Goal: Information Seeking & Learning: Stay updated

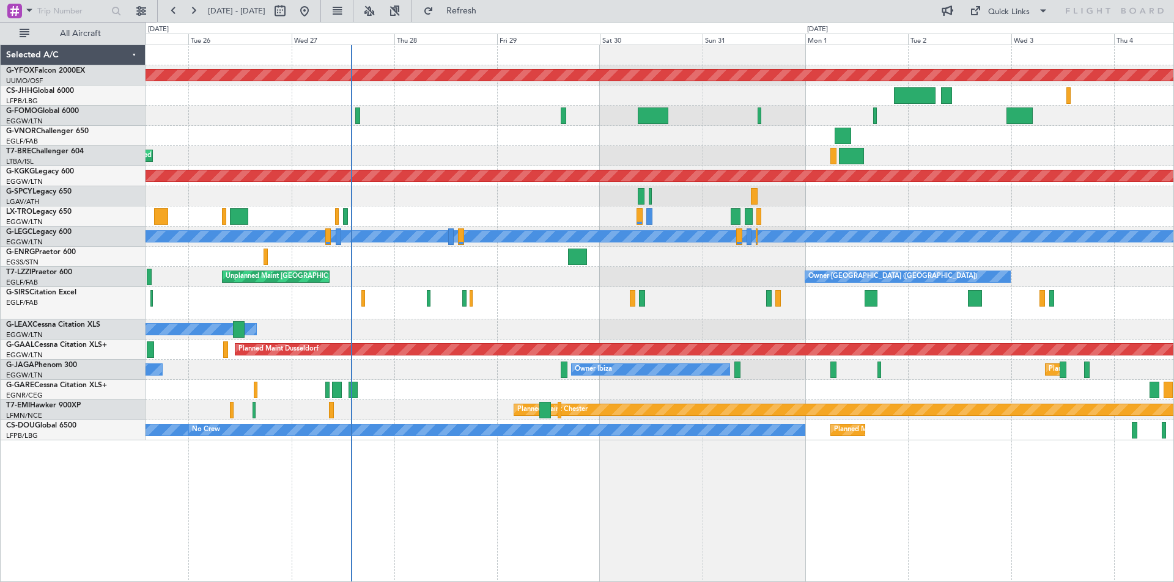
click at [520, 284] on div "AOG Maint Ostafyevo Planned Maint [GEOGRAPHIC_DATA] ([GEOGRAPHIC_DATA]) AOG Mai…" at bounding box center [658, 242] width 1027 height 395
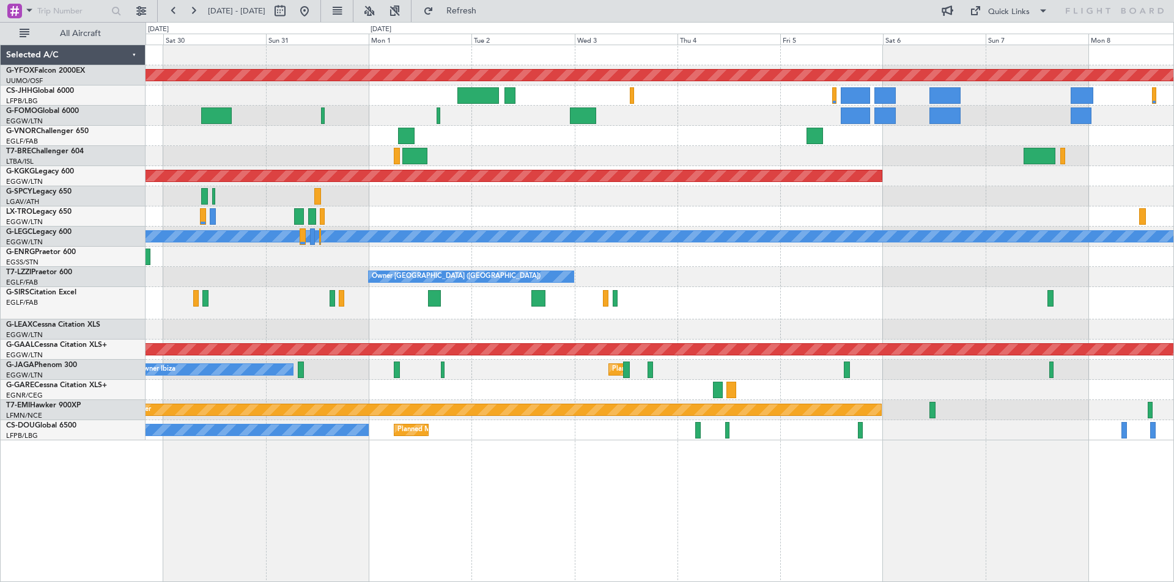
click at [391, 306] on div "AOG Maint Ostafyevo AOG Maint [GEOGRAPHIC_DATA] ([GEOGRAPHIC_DATA]) Planned [GE…" at bounding box center [658, 242] width 1027 height 395
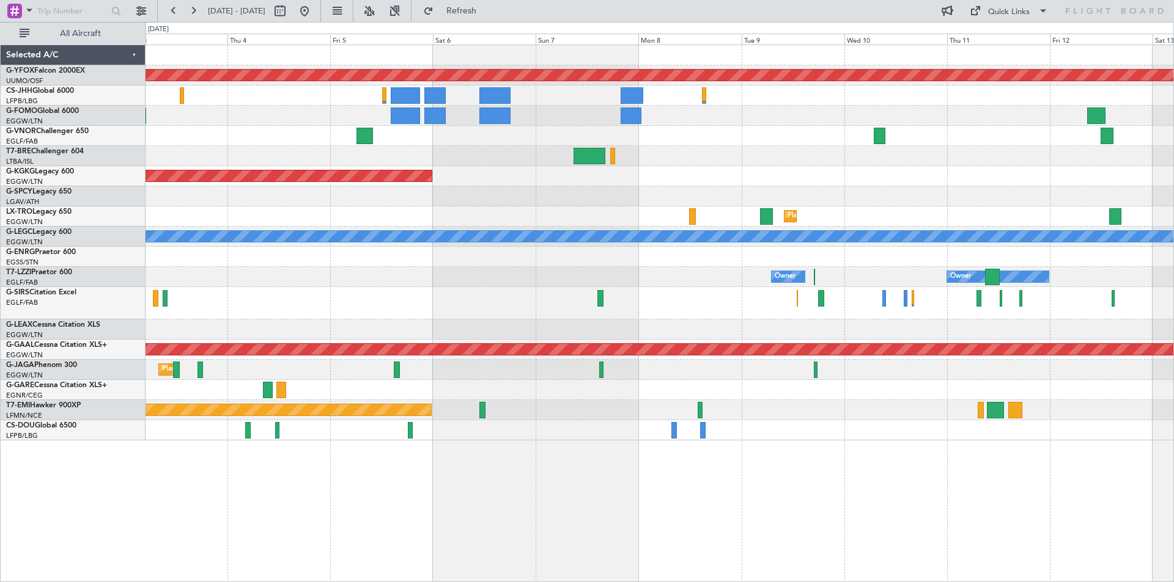
click at [368, 299] on div at bounding box center [658, 303] width 1027 height 32
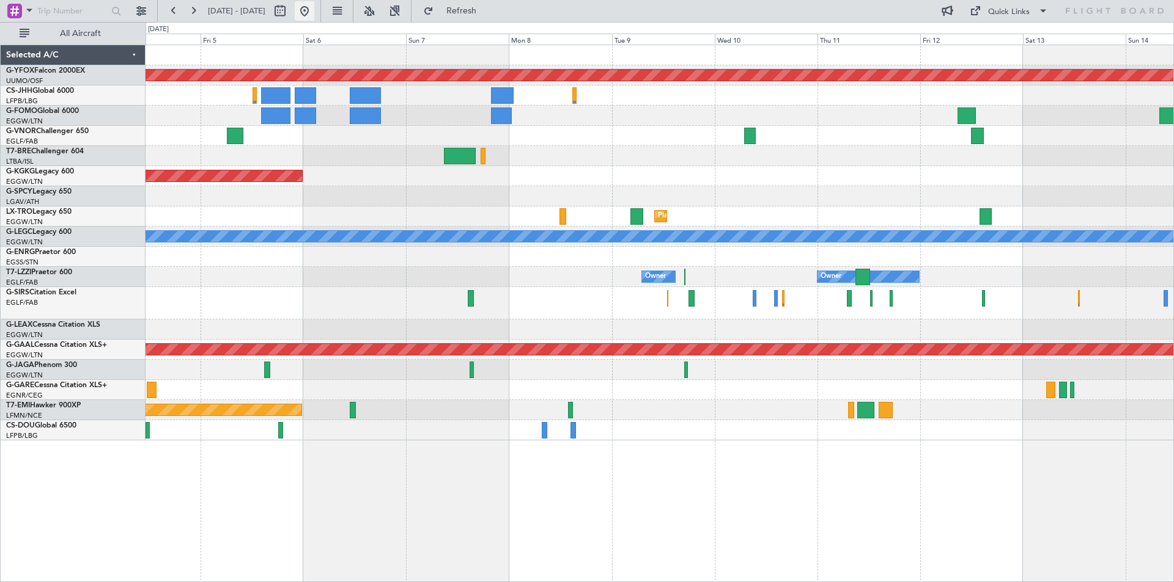
click at [314, 7] on button at bounding box center [305, 11] width 20 height 20
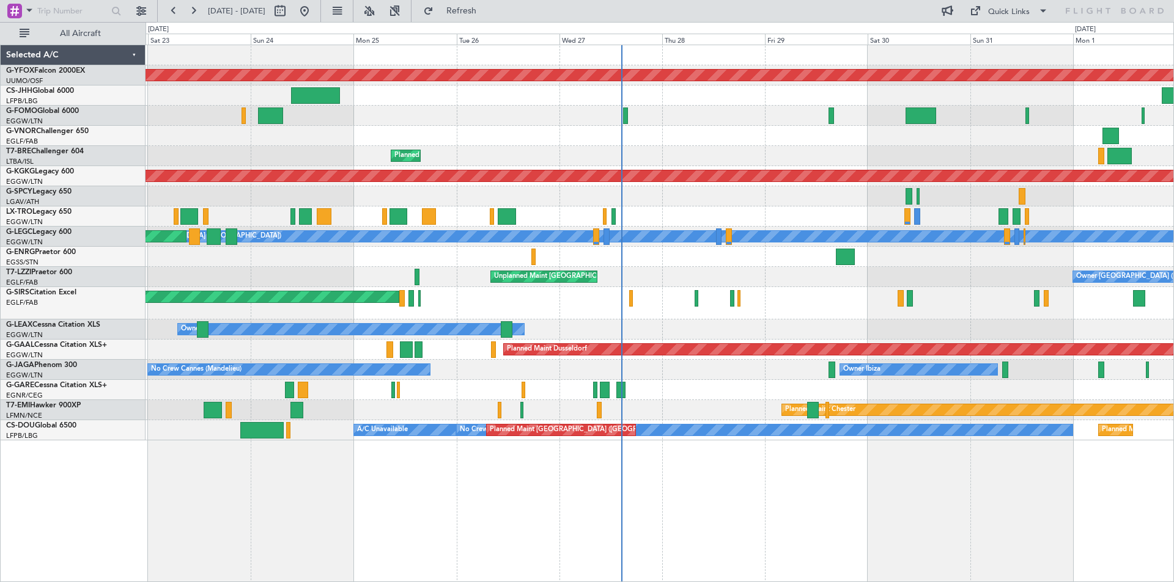
click at [864, 307] on div "Unplanned Maint Oxford ([GEOGRAPHIC_DATA])" at bounding box center [658, 303] width 1027 height 32
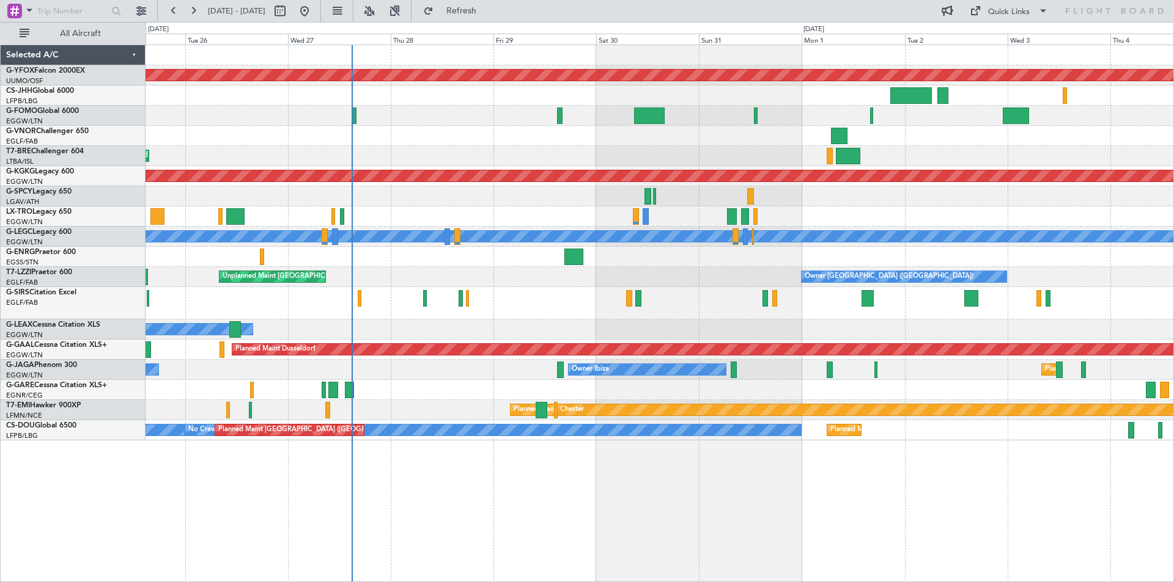
click at [714, 274] on div "Owner [GEOGRAPHIC_DATA] ([GEOGRAPHIC_DATA]) Unplanned Maint [GEOGRAPHIC_DATA] (…" at bounding box center [658, 277] width 1027 height 20
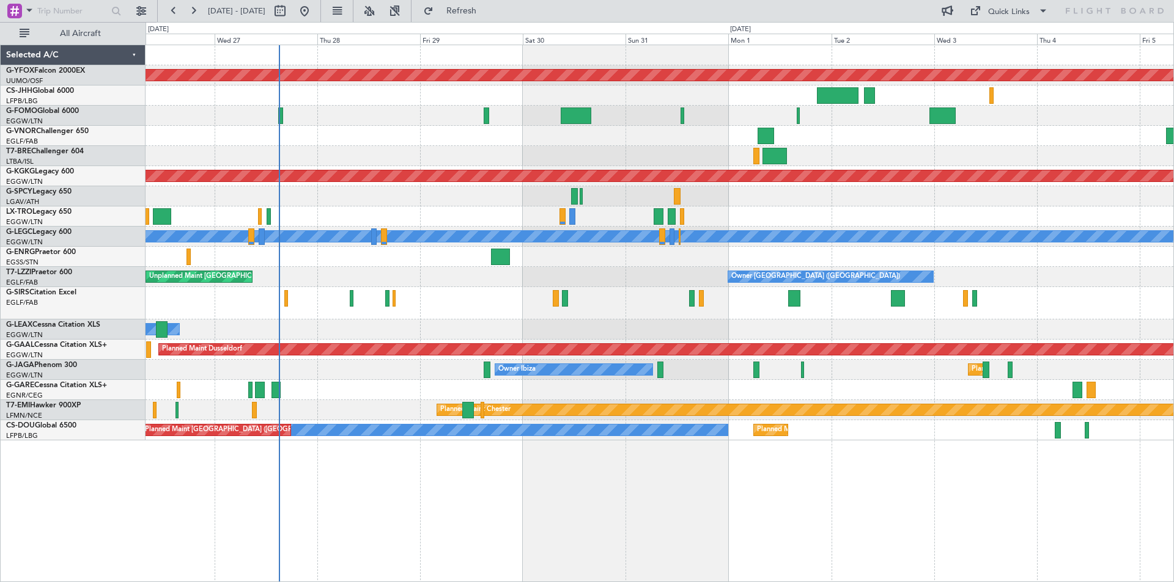
click at [848, 335] on div "Owner" at bounding box center [658, 330] width 1027 height 20
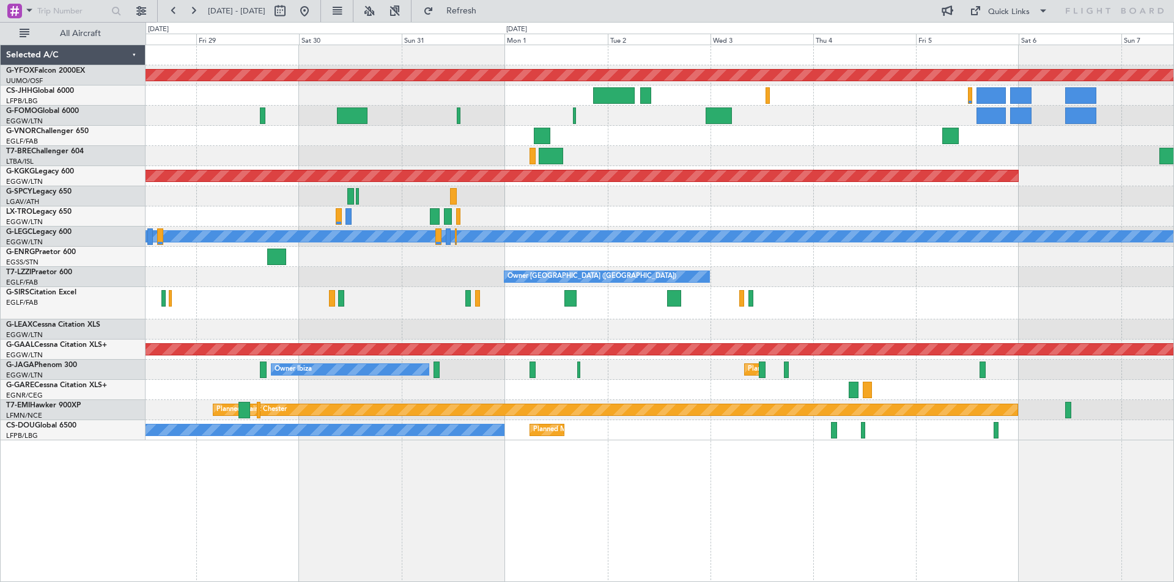
click at [846, 205] on div at bounding box center [658, 196] width 1027 height 20
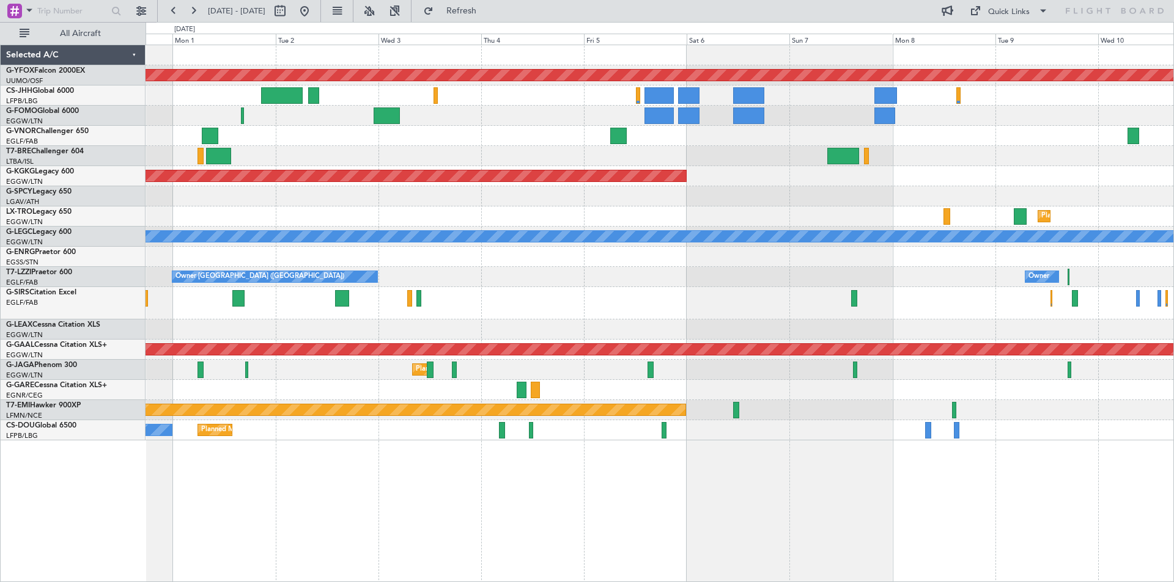
click at [548, 339] on div at bounding box center [658, 330] width 1027 height 20
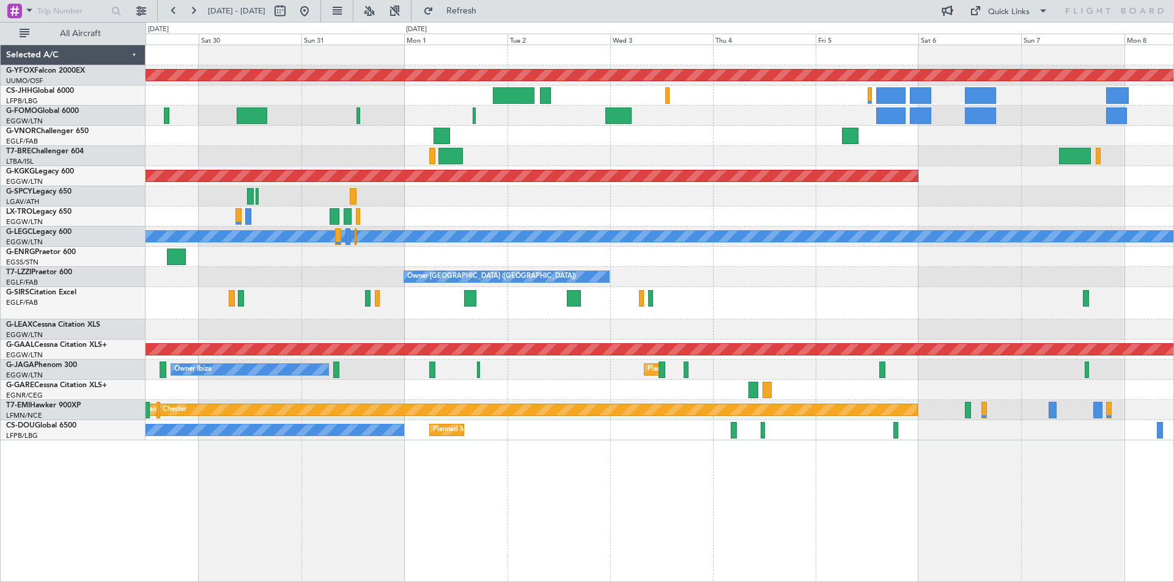
click at [773, 273] on div "Owner [GEOGRAPHIC_DATA] ([GEOGRAPHIC_DATA]) Owner Unplanned Maint [GEOGRAPHIC_D…" at bounding box center [658, 277] width 1027 height 20
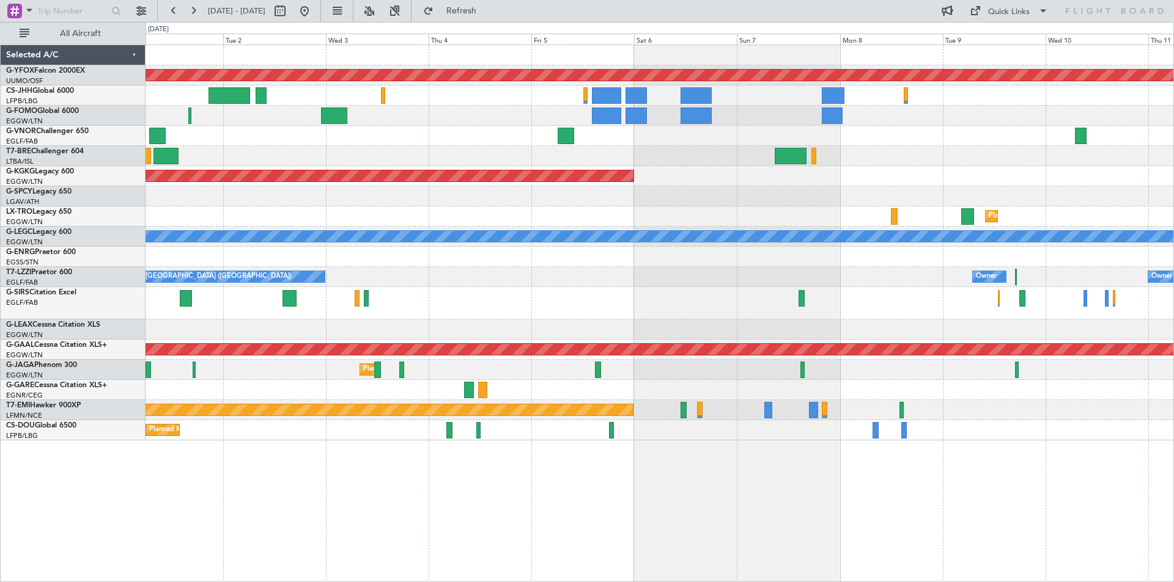
click at [529, 317] on div "AOG Maint Ostafyevo AOG Maint [GEOGRAPHIC_DATA] ([GEOGRAPHIC_DATA]) Planned [GE…" at bounding box center [658, 242] width 1027 height 395
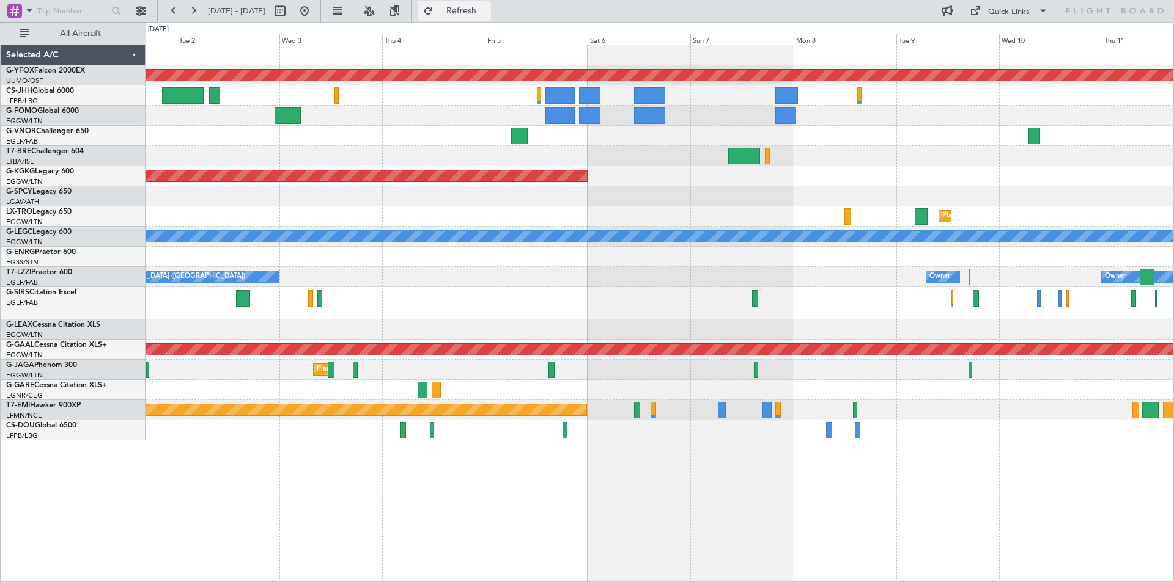
click at [487, 13] on span "Refresh" at bounding box center [461, 11] width 51 height 9
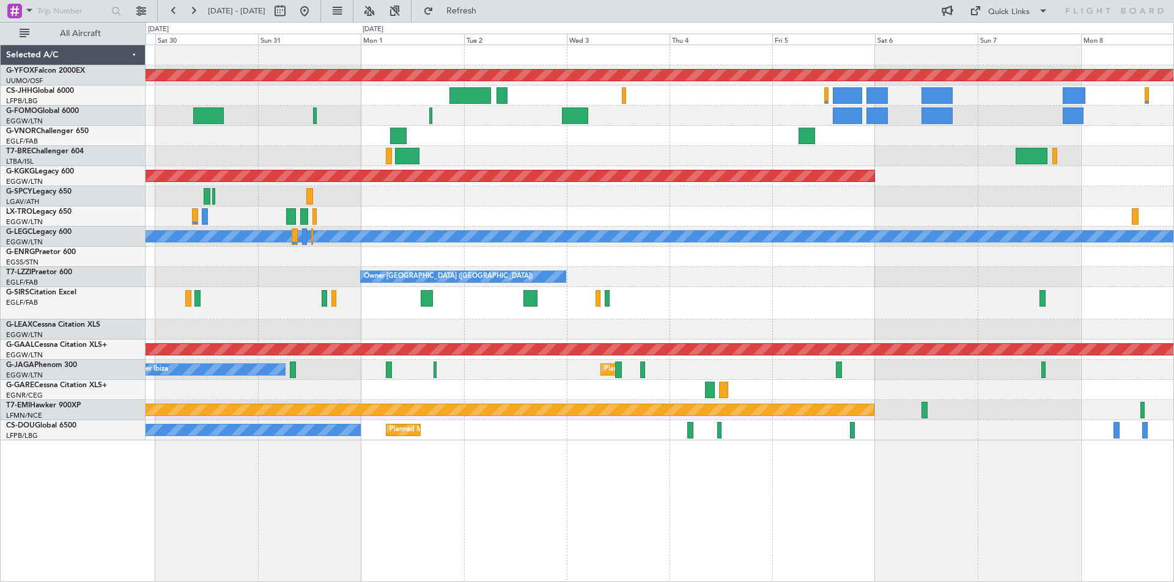
click at [810, 268] on div "Owner [GEOGRAPHIC_DATA] ([GEOGRAPHIC_DATA]) Owner Owner" at bounding box center [658, 277] width 1027 height 20
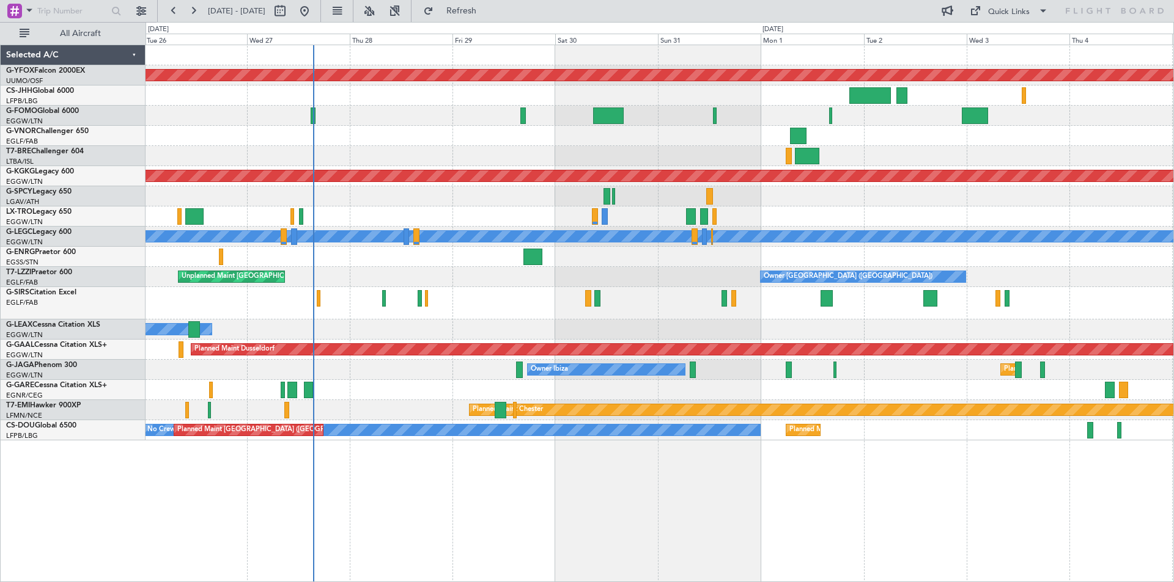
click at [865, 255] on div at bounding box center [658, 257] width 1027 height 20
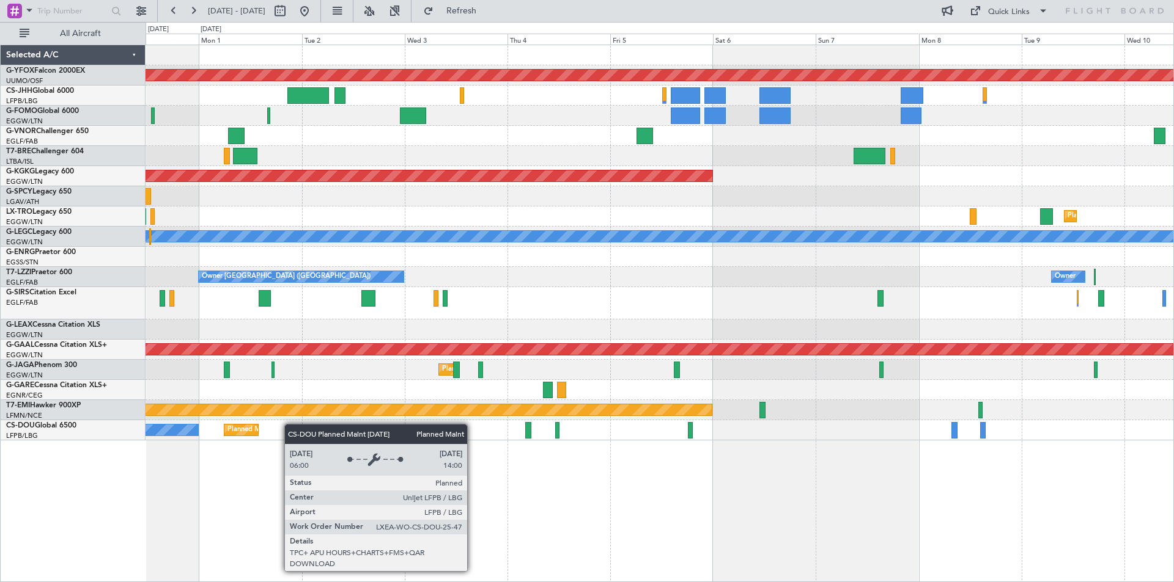
click at [250, 426] on div "AOG Maint Ostafyevo AOG Maint [GEOGRAPHIC_DATA] ([GEOGRAPHIC_DATA]) Planned [GE…" at bounding box center [658, 242] width 1027 height 395
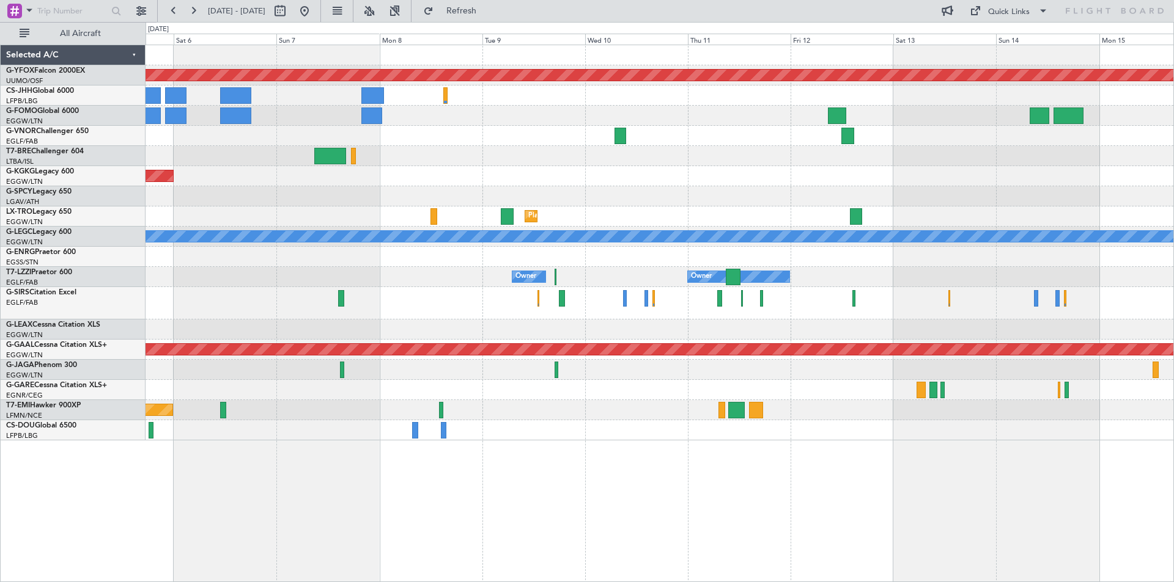
click at [336, 416] on div "Planned Maint Chester" at bounding box center [658, 410] width 1027 height 20
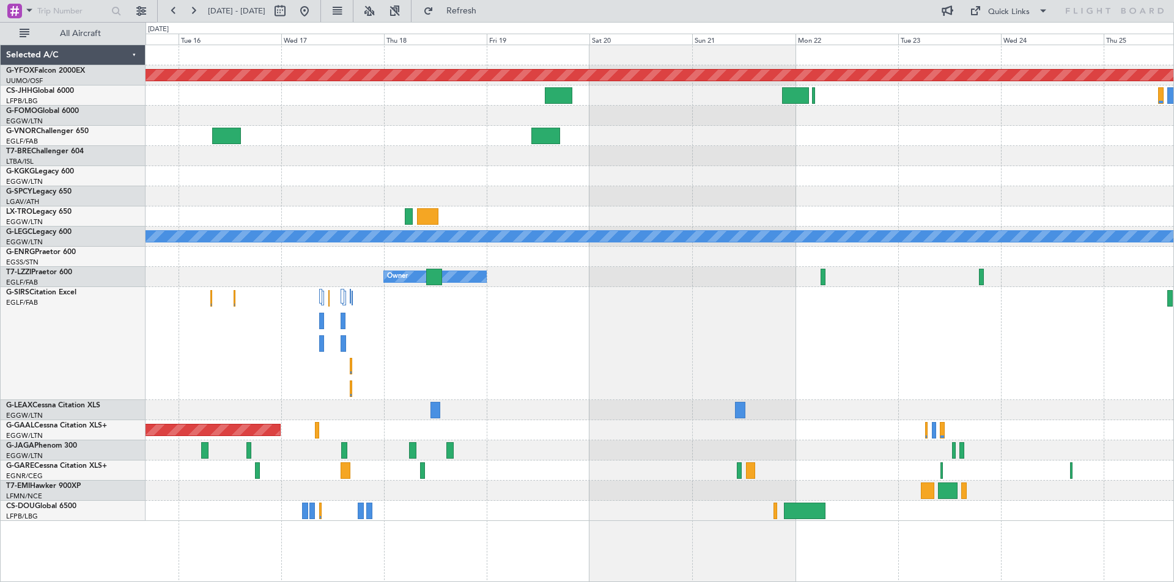
click at [319, 395] on div "AOG Maint Ostafyevo A/C Unavailable [GEOGRAPHIC_DATA] ([GEOGRAPHIC_DATA]) Owner…" at bounding box center [658, 283] width 1027 height 476
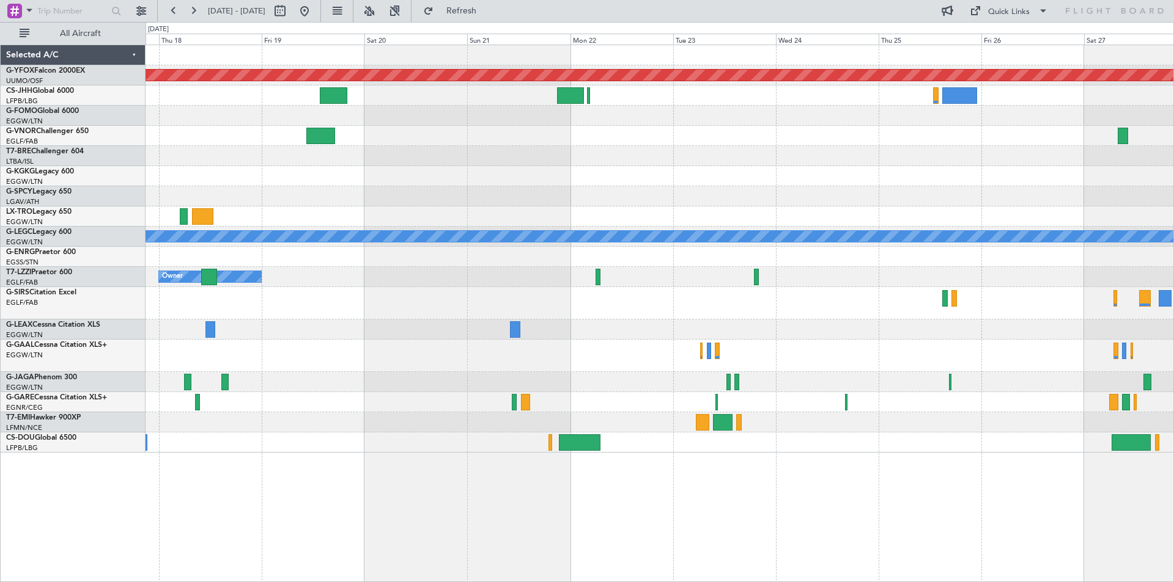
click at [384, 408] on div at bounding box center [658, 402] width 1027 height 20
click at [314, 15] on button at bounding box center [305, 11] width 20 height 20
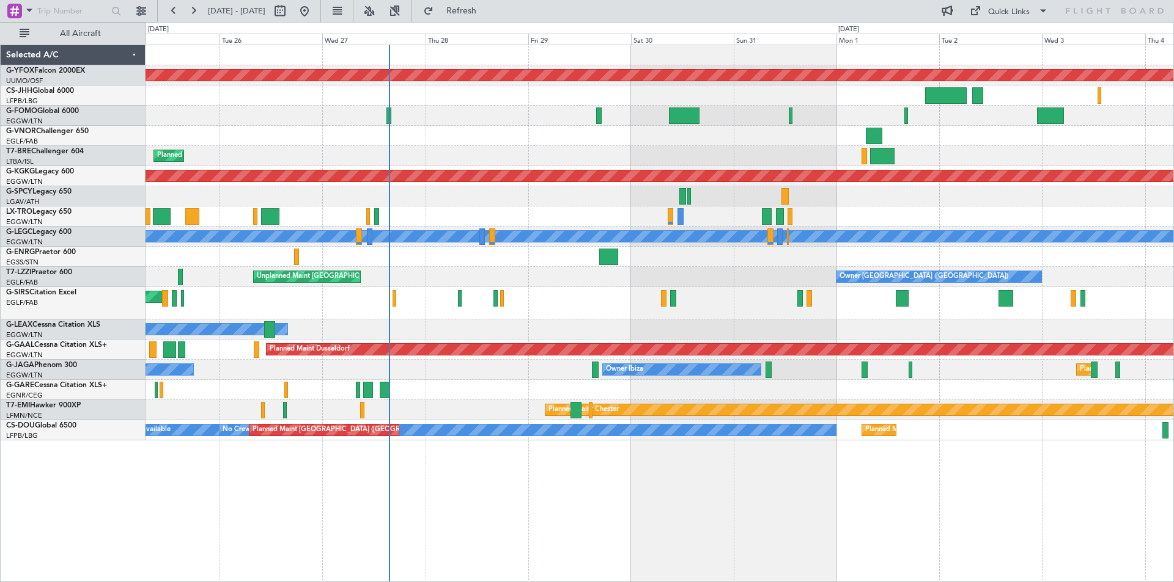
click at [743, 391] on div at bounding box center [658, 390] width 1027 height 20
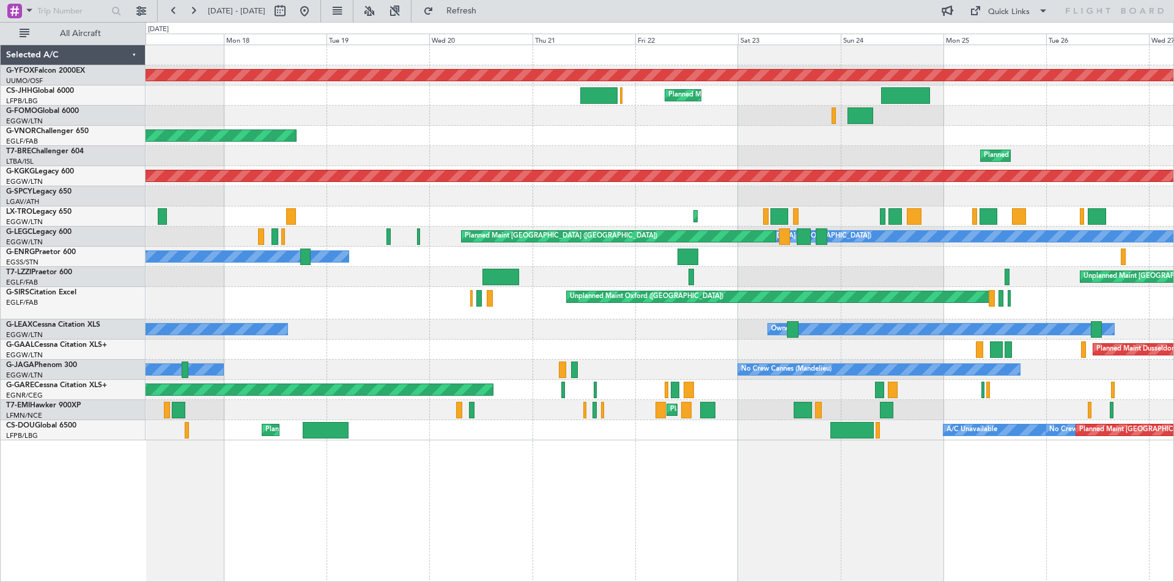
click at [721, 437] on div "No Crew Planned Maint [GEOGRAPHIC_DATA] ([GEOGRAPHIC_DATA]) A/C Unavailable Pla…" at bounding box center [658, 431] width 1027 height 20
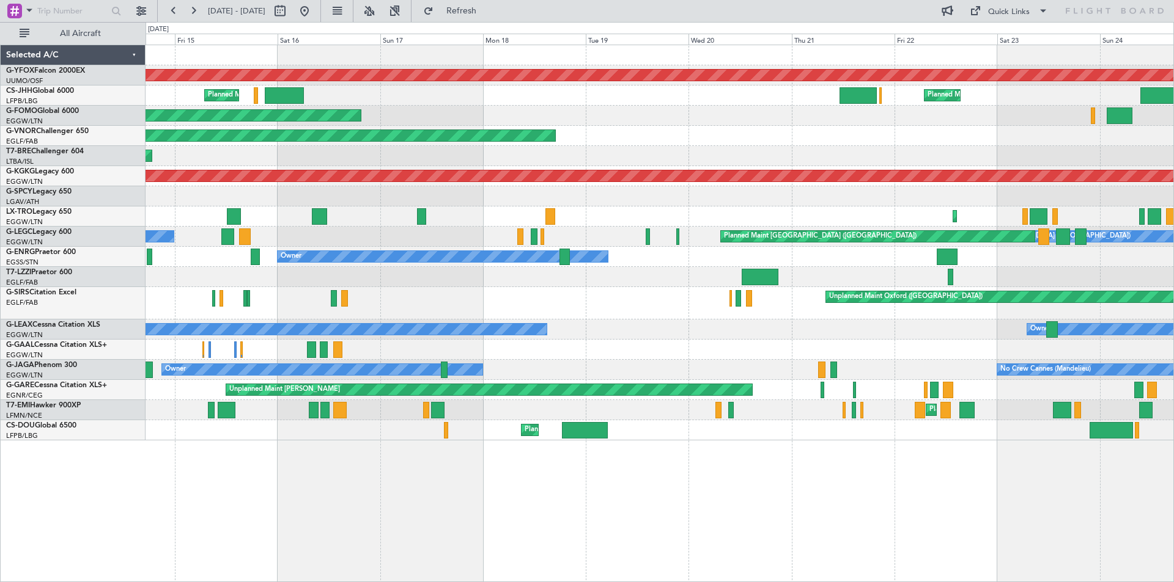
click at [765, 427] on div "Planned Maint [GEOGRAPHIC_DATA] ([GEOGRAPHIC_DATA]) No Crew A/C Unavailable Unp…" at bounding box center [658, 431] width 1027 height 20
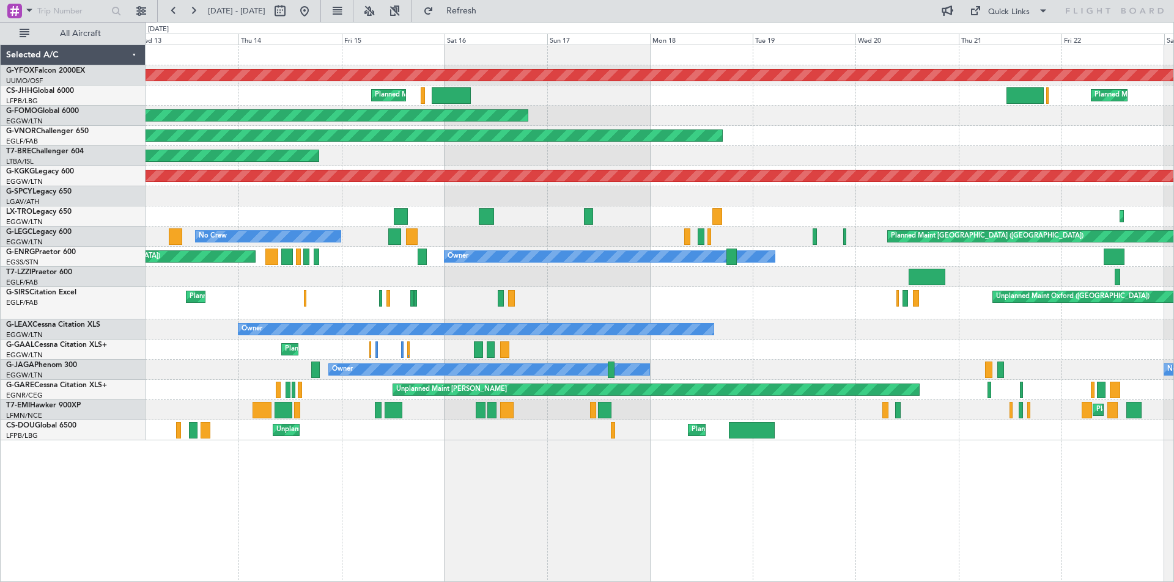
click at [621, 351] on div "Planned Maint" at bounding box center [658, 350] width 1027 height 20
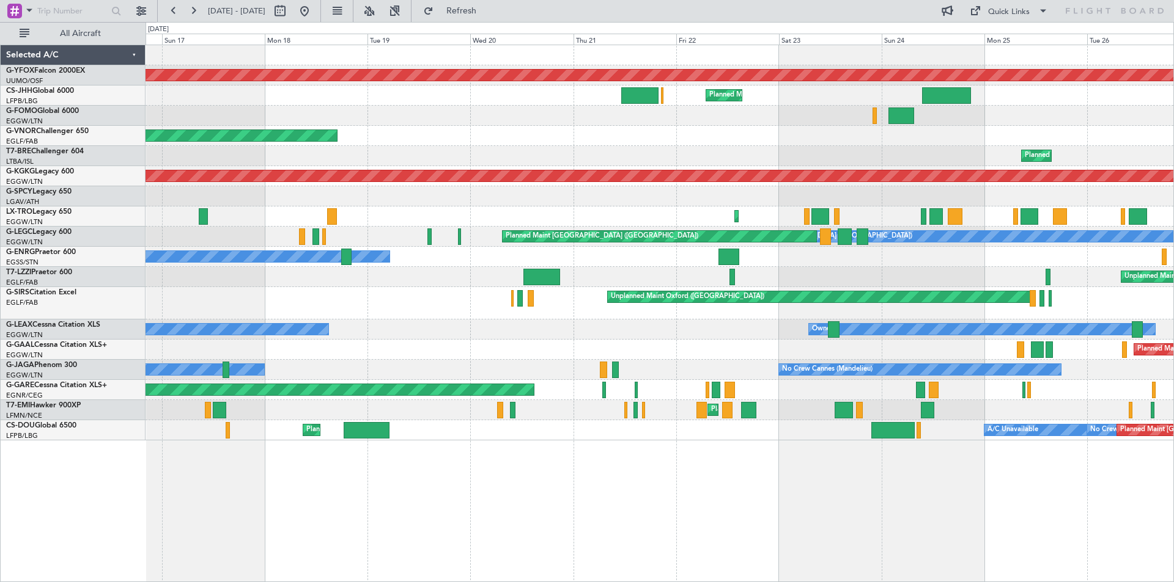
click at [214, 243] on div "A/C Unavailable [GEOGRAPHIC_DATA] ([GEOGRAPHIC_DATA]) Planned Maint [GEOGRAPHIC…" at bounding box center [658, 237] width 1027 height 20
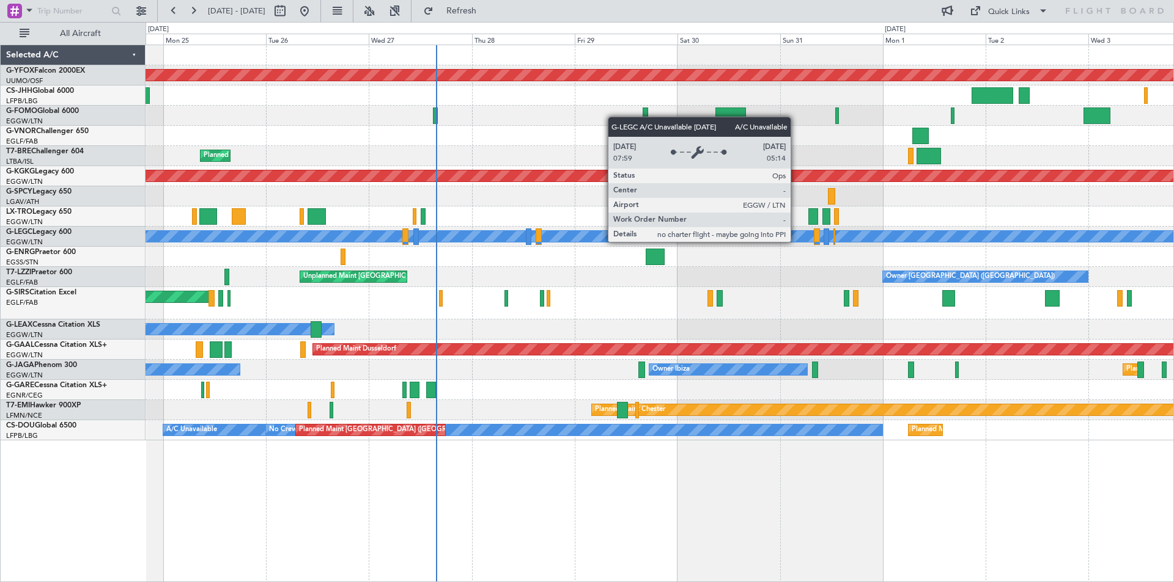
click at [193, 241] on div "A/C Unavailable [GEOGRAPHIC_DATA] ([GEOGRAPHIC_DATA])" at bounding box center [1044, 236] width 2311 height 11
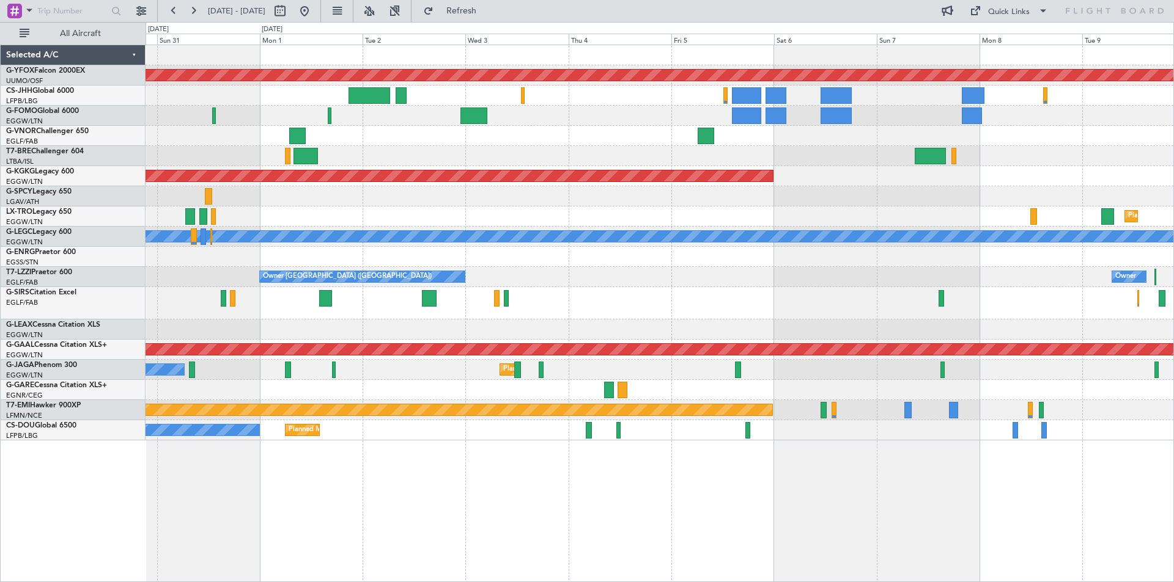
click at [267, 397] on div at bounding box center [658, 390] width 1027 height 20
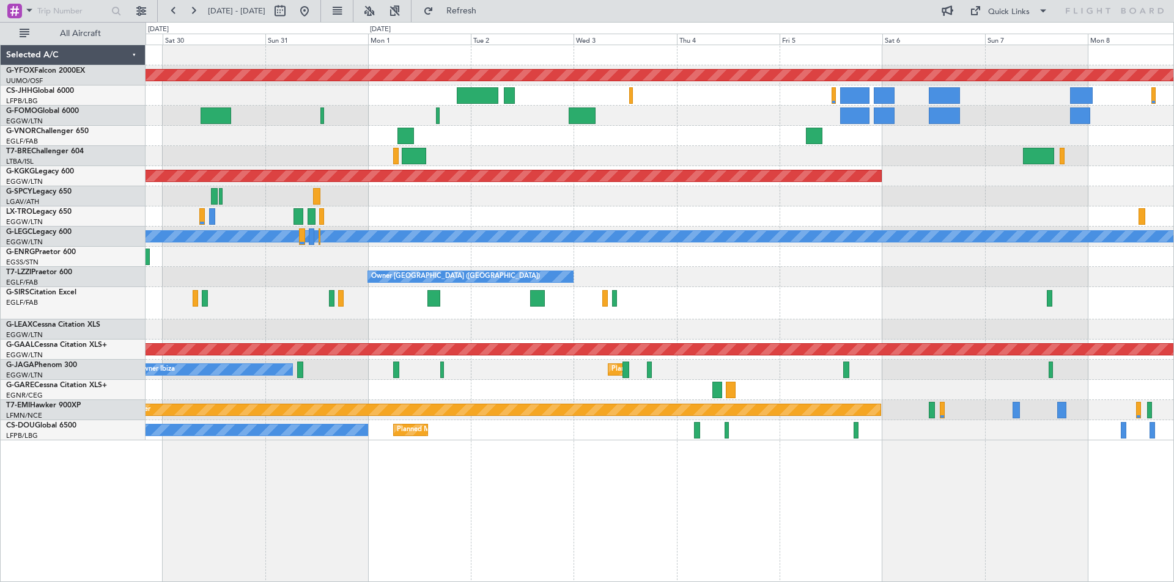
click at [763, 315] on div "AOG Maint Ostafyevo AOG Maint [GEOGRAPHIC_DATA] ([GEOGRAPHIC_DATA]) Planned [GE…" at bounding box center [658, 242] width 1027 height 395
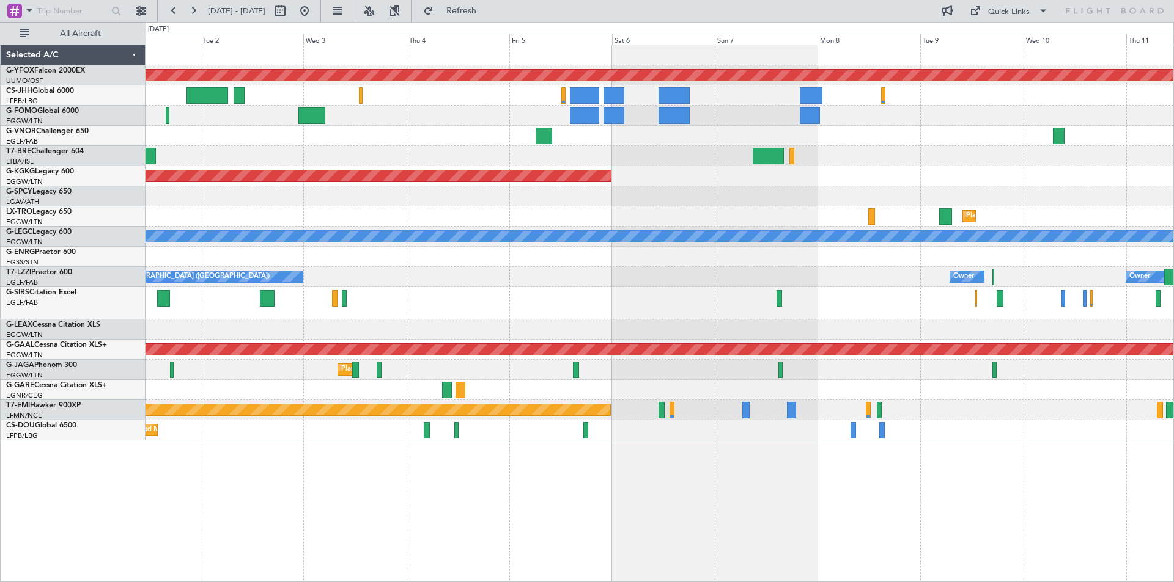
click at [736, 460] on div "AOG Maint Ostafyevo AOG Maint [GEOGRAPHIC_DATA] ([GEOGRAPHIC_DATA]) Planned [GE…" at bounding box center [659, 314] width 1028 height 538
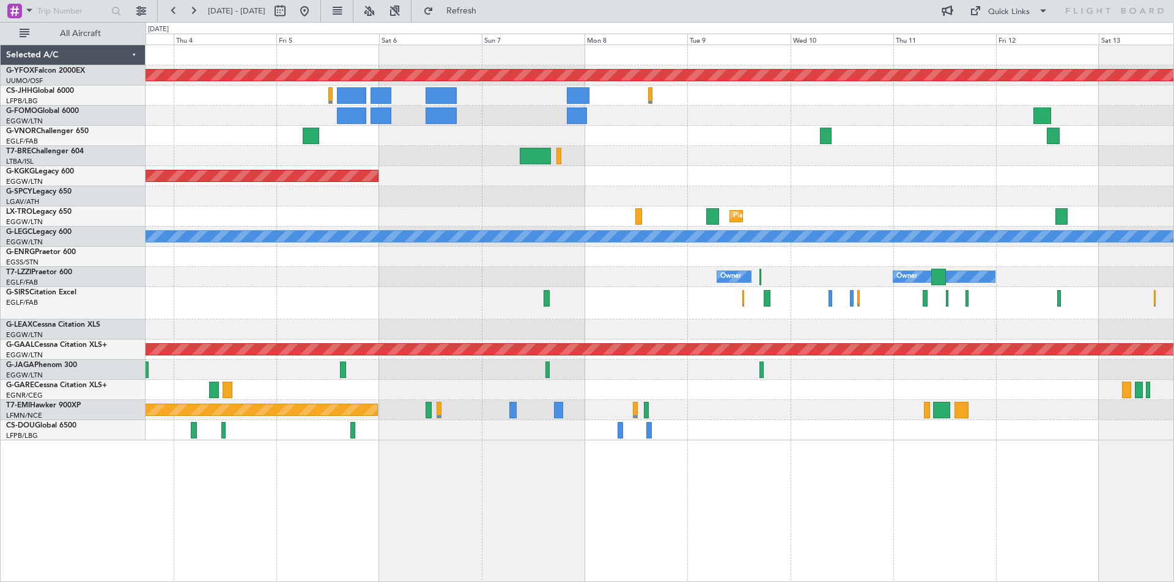
click at [698, 457] on div "AOG Maint Ostafyevo AOG Maint [GEOGRAPHIC_DATA] ([GEOGRAPHIC_DATA]) Planned [GE…" at bounding box center [659, 314] width 1028 height 538
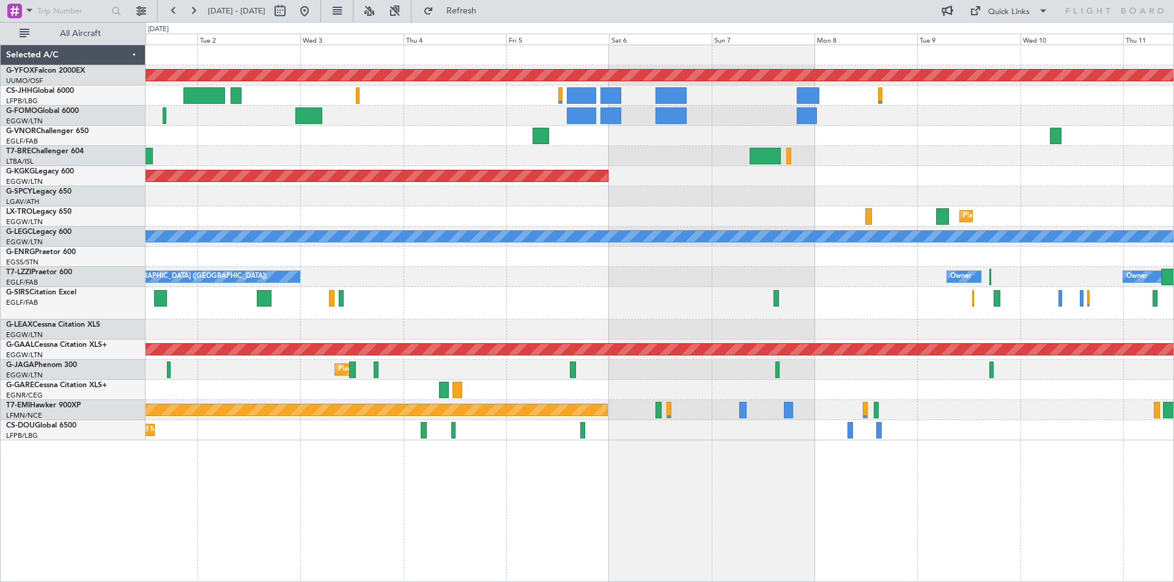
click at [969, 394] on div "AOG Maint Ostafyevo AOG Maint [GEOGRAPHIC_DATA] ([GEOGRAPHIC_DATA]) Planned [GE…" at bounding box center [658, 242] width 1027 height 395
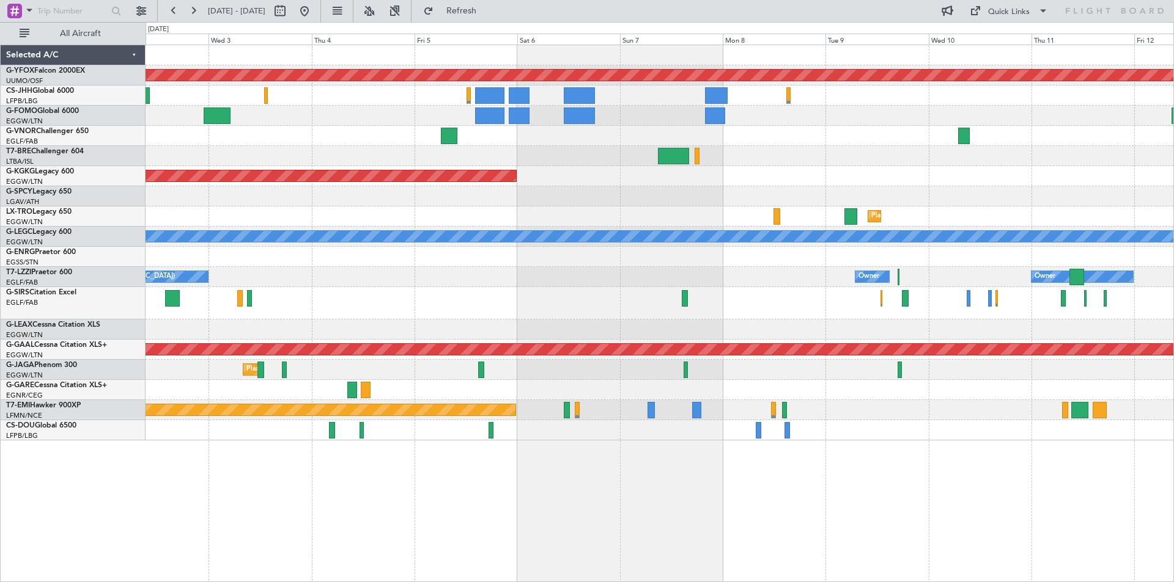
click at [872, 411] on div "Planned Maint Chester" at bounding box center [658, 410] width 1027 height 20
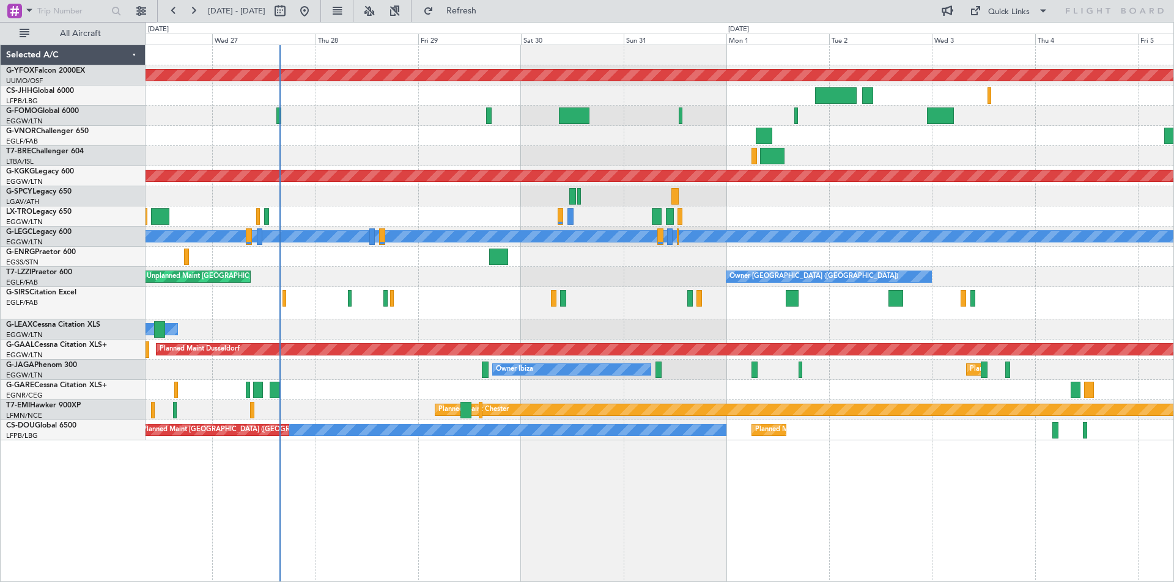
click at [1123, 229] on div "AOG Maint Ostafyevo Planned Maint [GEOGRAPHIC_DATA] ([GEOGRAPHIC_DATA]) AOG Mai…" at bounding box center [658, 242] width 1027 height 395
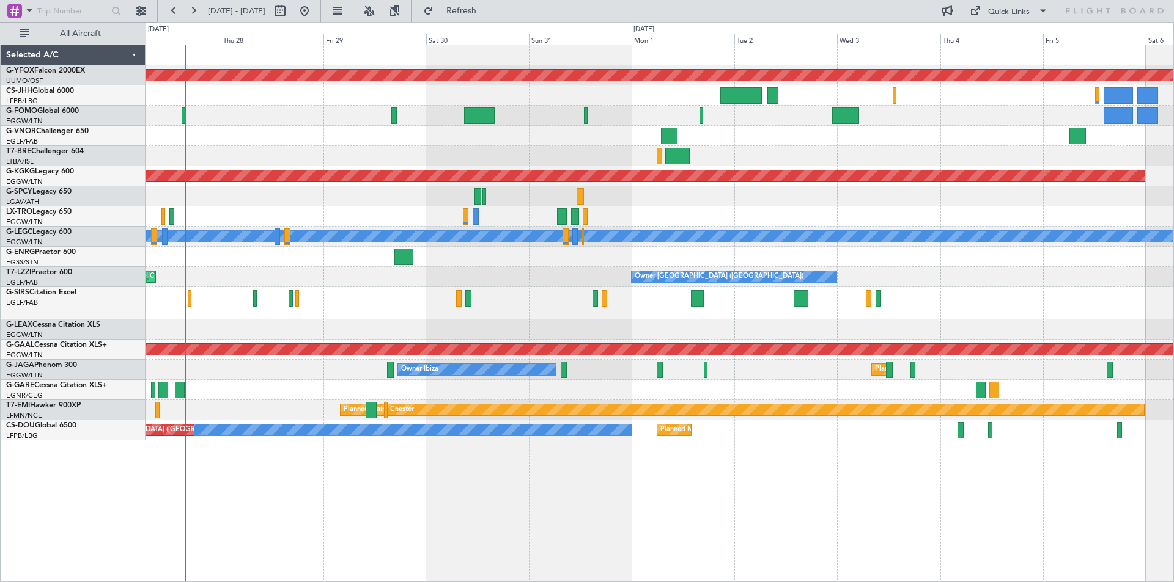
click at [318, 382] on div at bounding box center [658, 390] width 1027 height 20
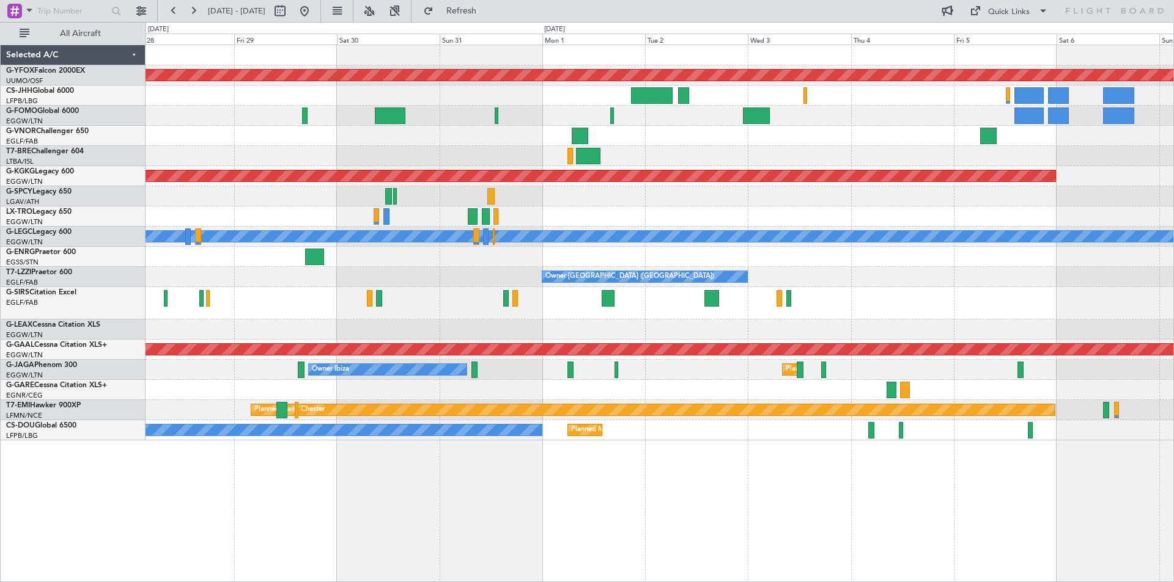
click at [355, 395] on div at bounding box center [658, 390] width 1027 height 20
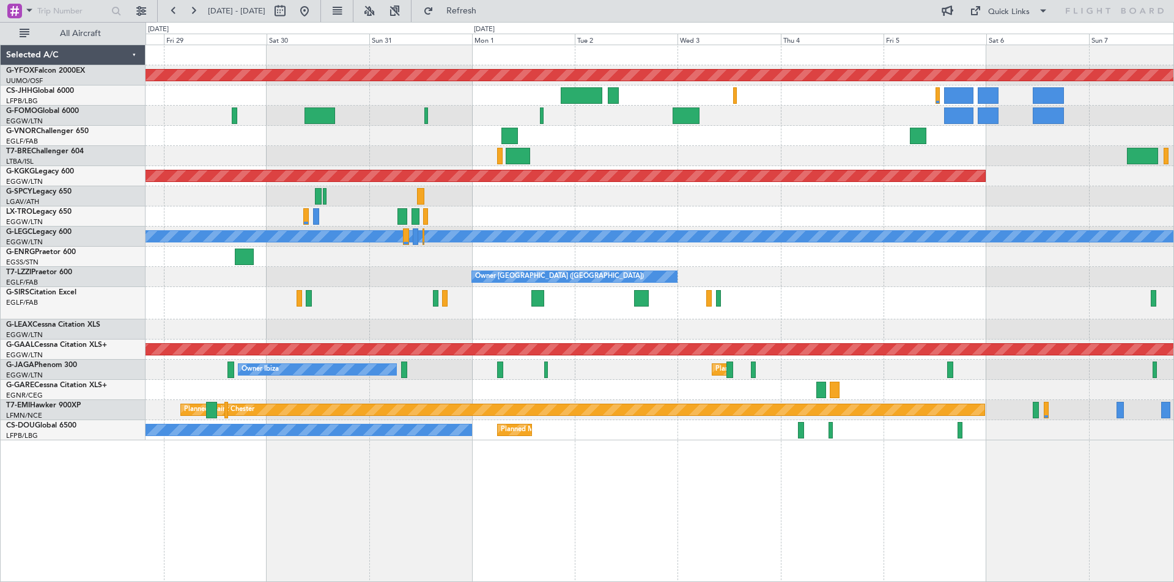
click at [831, 479] on div "AOG Maint Ostafyevo AOG Maint [GEOGRAPHIC_DATA] ([GEOGRAPHIC_DATA]) Planned [GE…" at bounding box center [659, 314] width 1028 height 538
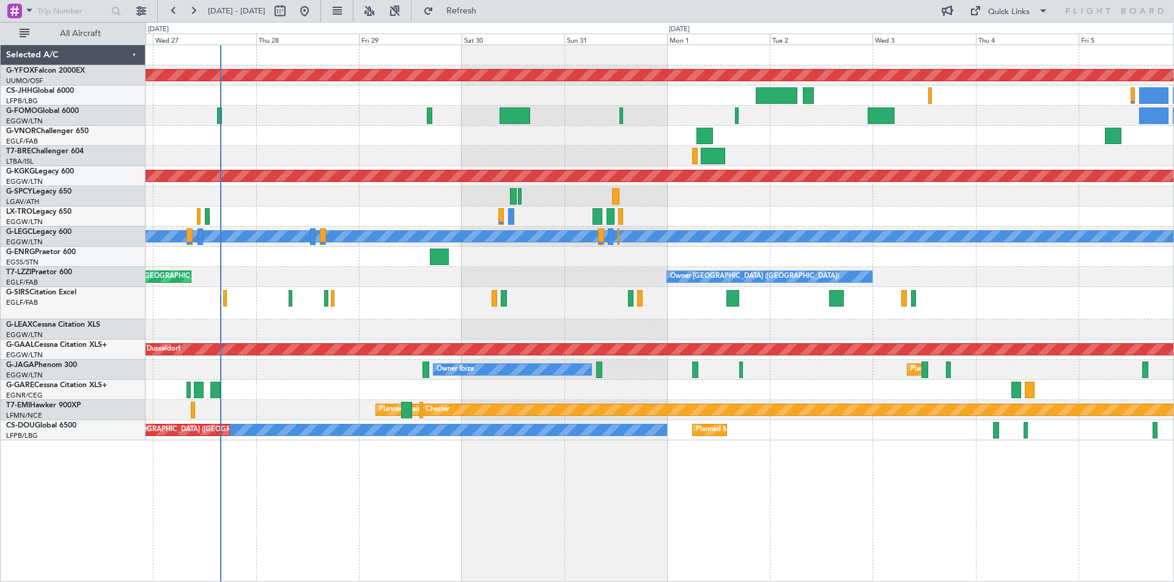
click at [525, 383] on div at bounding box center [658, 390] width 1027 height 20
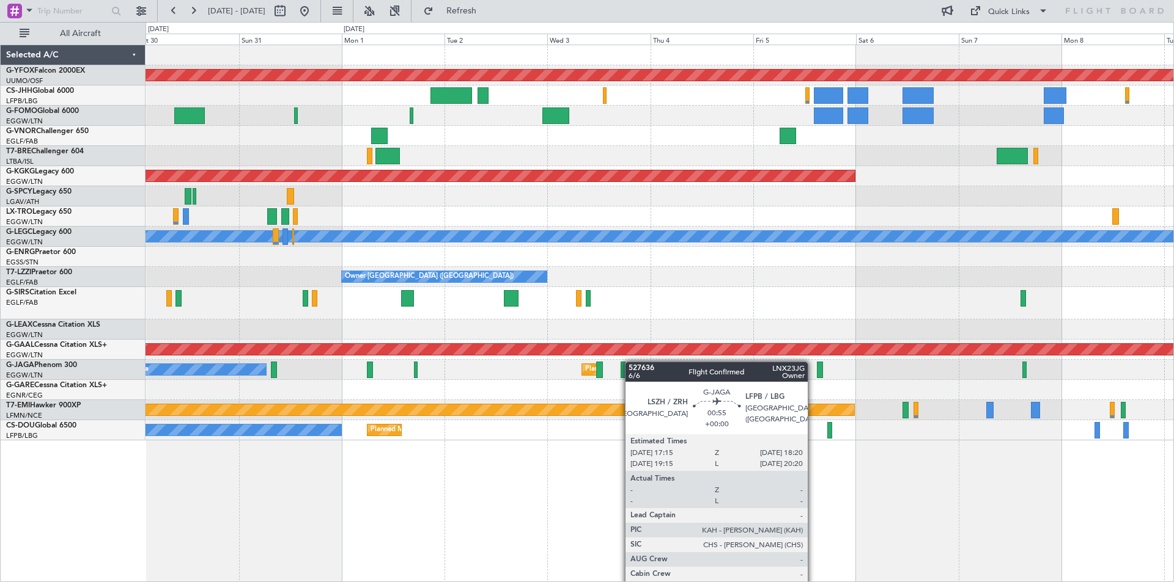
click at [602, 362] on div "AOG Maint Ostafyevo AOG Maint [GEOGRAPHIC_DATA] ([GEOGRAPHIC_DATA]) Planned [GE…" at bounding box center [658, 242] width 1027 height 395
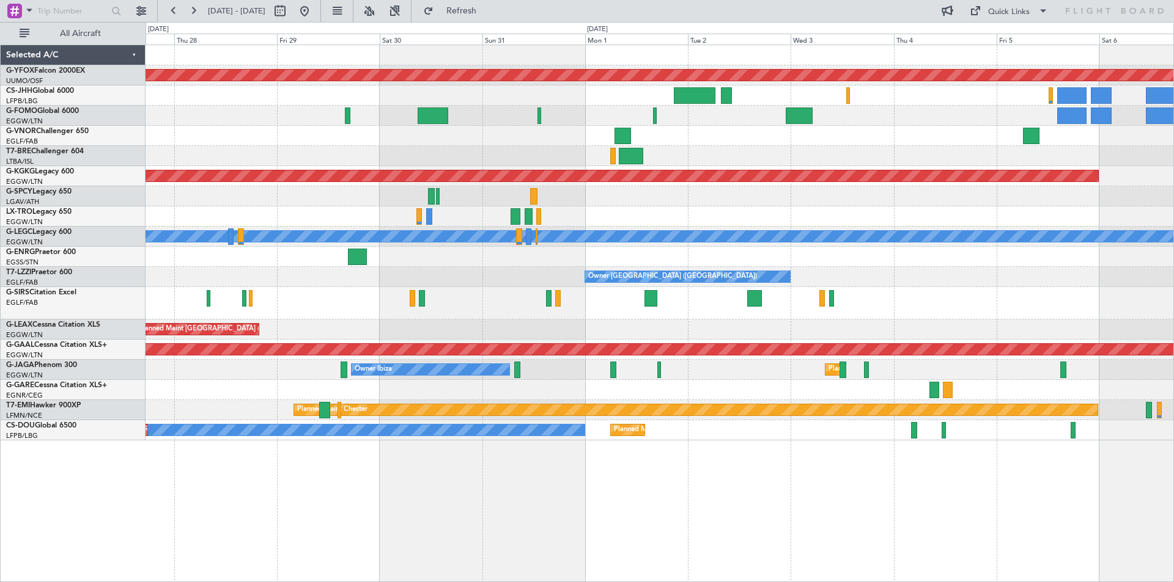
click at [724, 381] on div "AOG Maint Ostafyevo Planned Maint [GEOGRAPHIC_DATA] ([GEOGRAPHIC_DATA]) AOG Mai…" at bounding box center [658, 242] width 1027 height 395
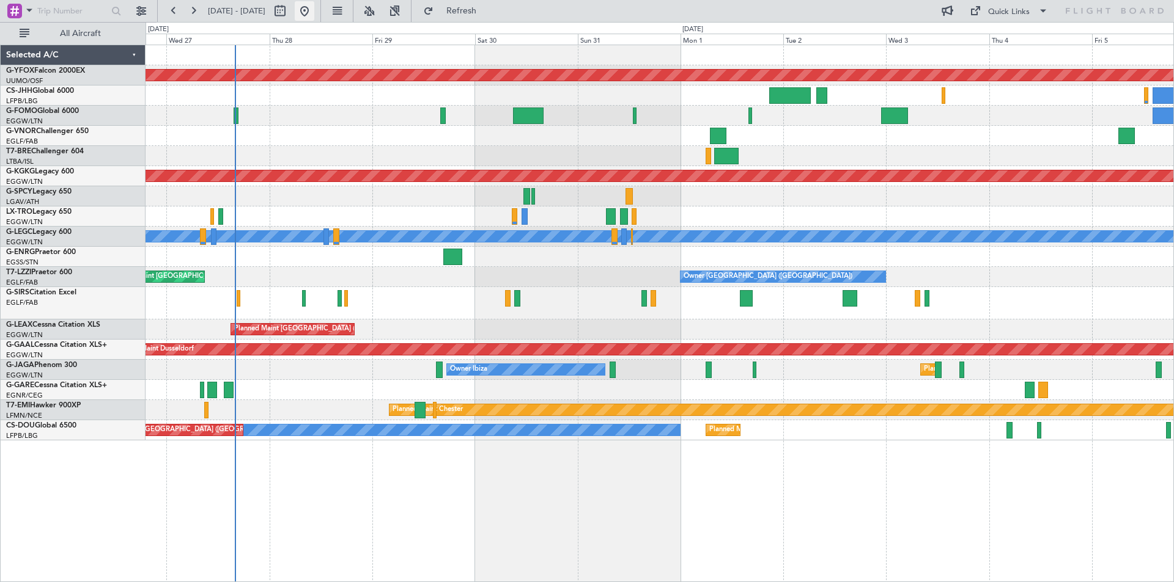
click at [314, 10] on button at bounding box center [305, 11] width 20 height 20
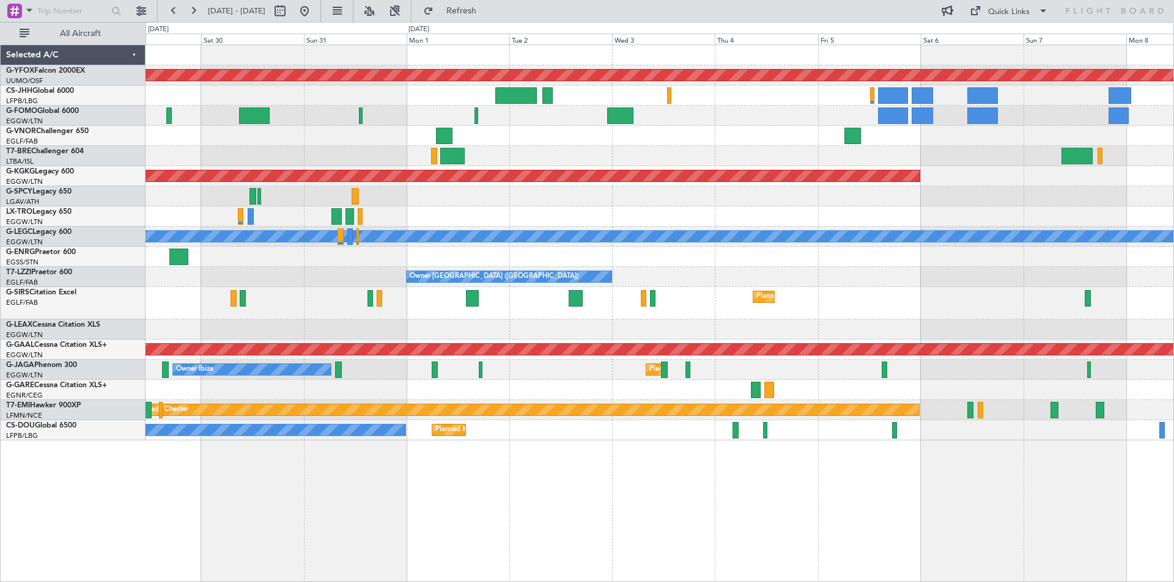
click at [169, 266] on div at bounding box center [658, 257] width 1027 height 20
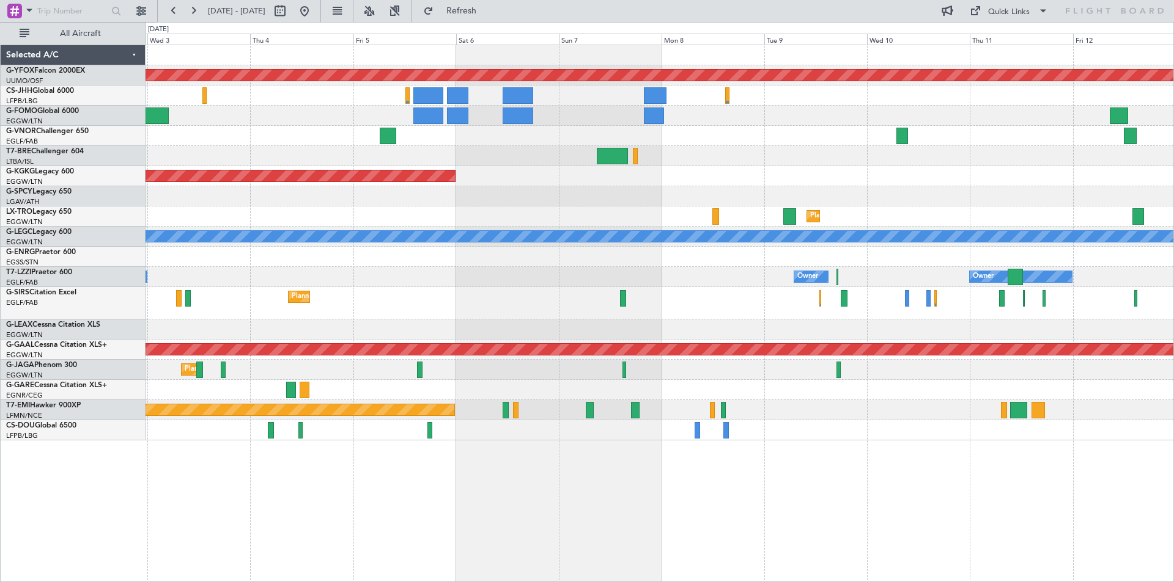
click at [395, 274] on div "Owner [GEOGRAPHIC_DATA] ([GEOGRAPHIC_DATA]) Owner Owner" at bounding box center [658, 277] width 1027 height 20
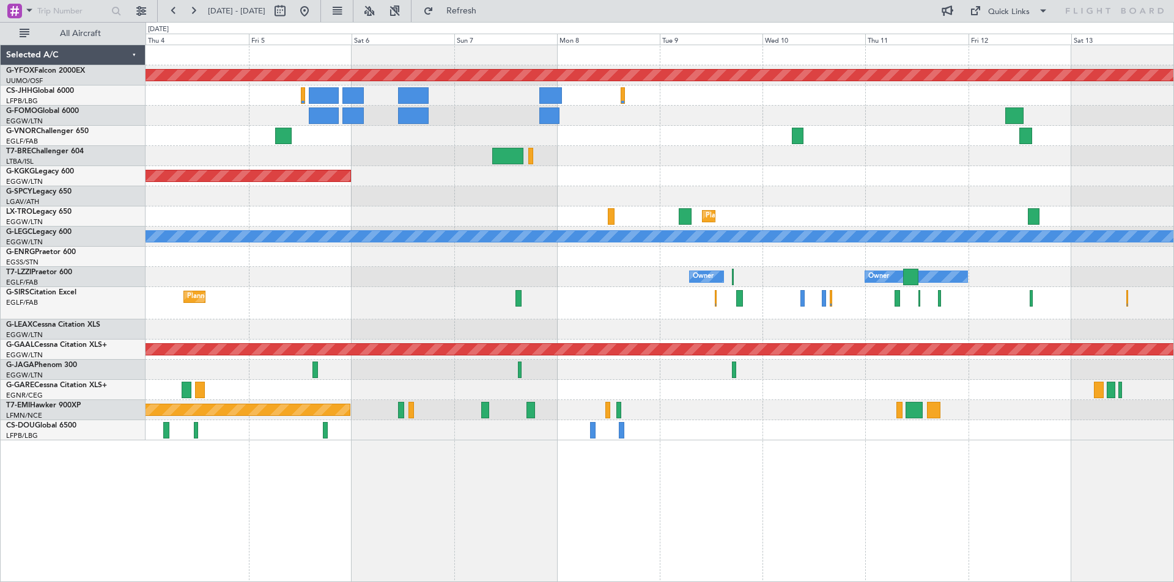
click at [633, 288] on div "AOG Maint Ostafyevo AOG Maint [GEOGRAPHIC_DATA] ([GEOGRAPHIC_DATA]) Planned [GE…" at bounding box center [658, 242] width 1027 height 395
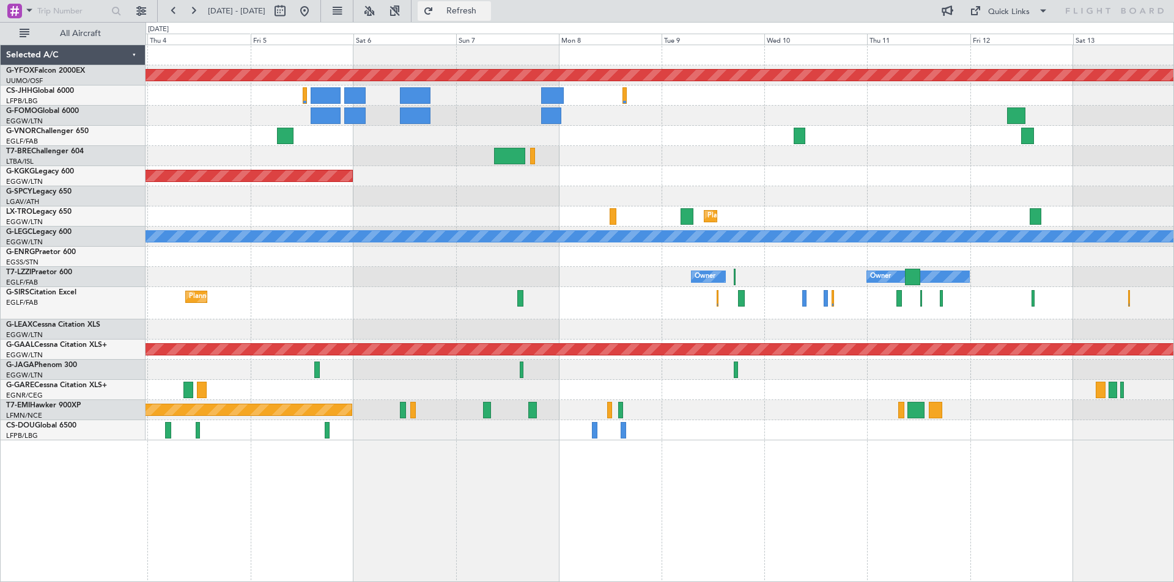
click at [487, 12] on span "Refresh" at bounding box center [461, 11] width 51 height 9
click at [314, 11] on button at bounding box center [305, 11] width 20 height 20
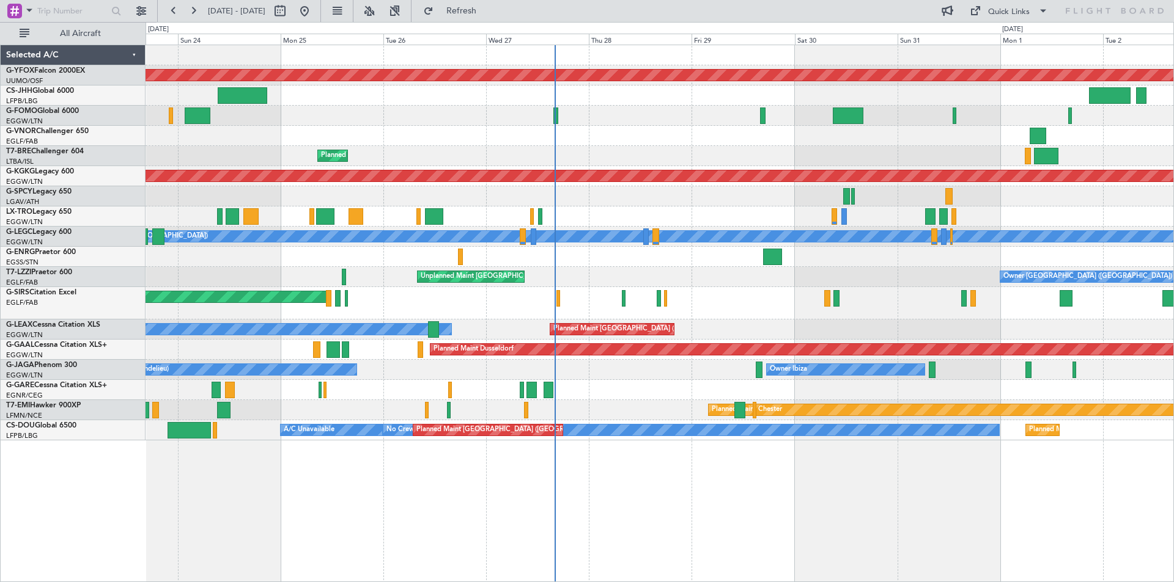
click at [801, 324] on div "Owner Planned Maint [GEOGRAPHIC_DATA] ([GEOGRAPHIC_DATA])" at bounding box center [658, 330] width 1027 height 20
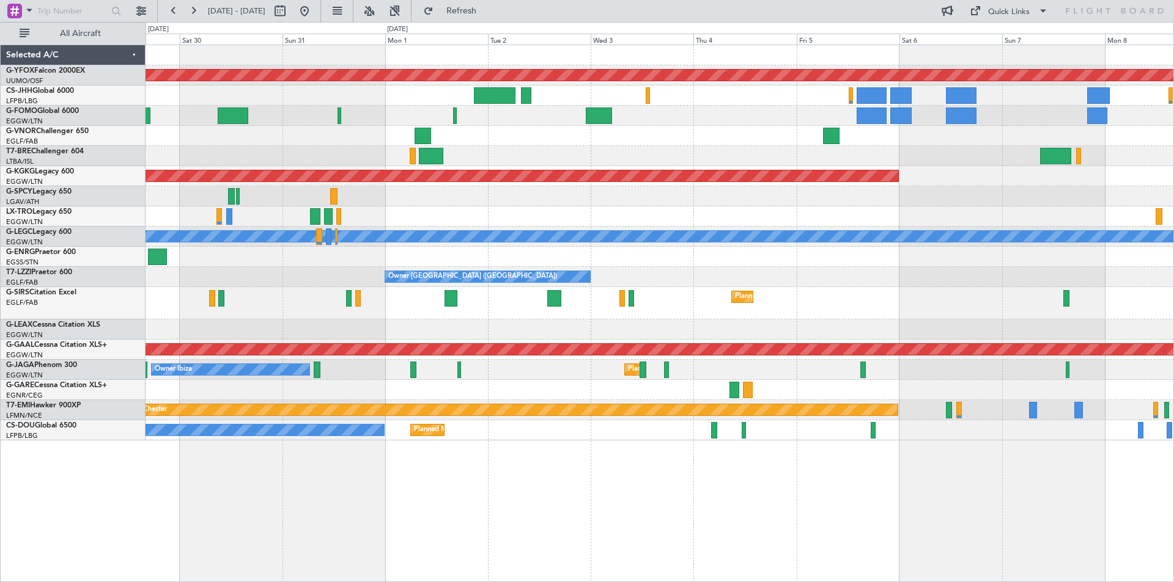
click at [323, 323] on div "AOG Maint Ostafyevo AOG Maint [GEOGRAPHIC_DATA] ([GEOGRAPHIC_DATA]) Planned [GE…" at bounding box center [658, 242] width 1027 height 395
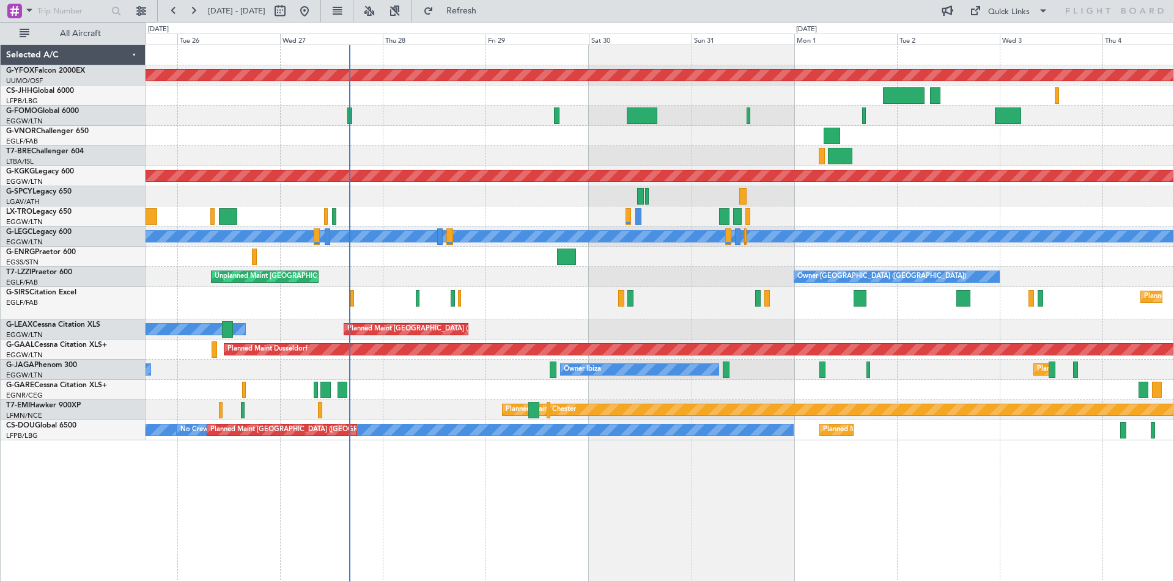
click at [825, 288] on div "AOG Maint Ostafyevo Planned Maint [GEOGRAPHIC_DATA] ([GEOGRAPHIC_DATA]) AOG Mai…" at bounding box center [658, 242] width 1027 height 395
